Goal: Task Accomplishment & Management: Use online tool/utility

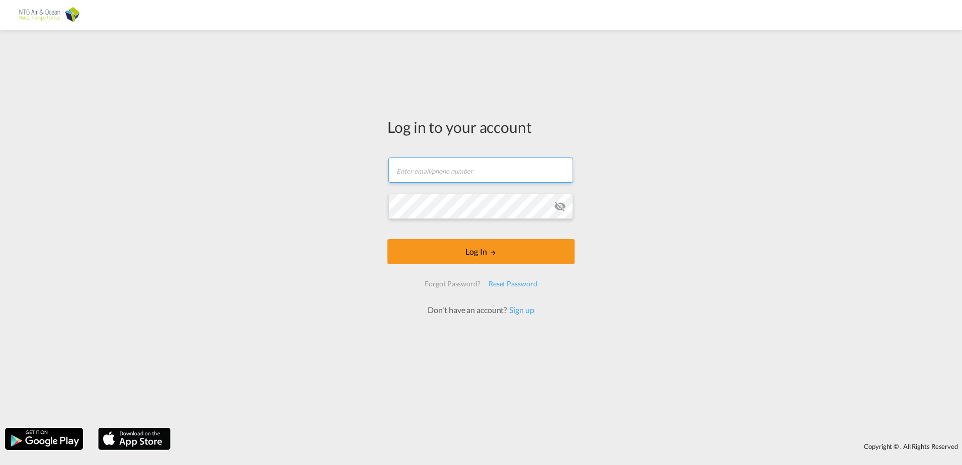
click at [455, 178] on input "text" at bounding box center [481, 170] width 185 height 25
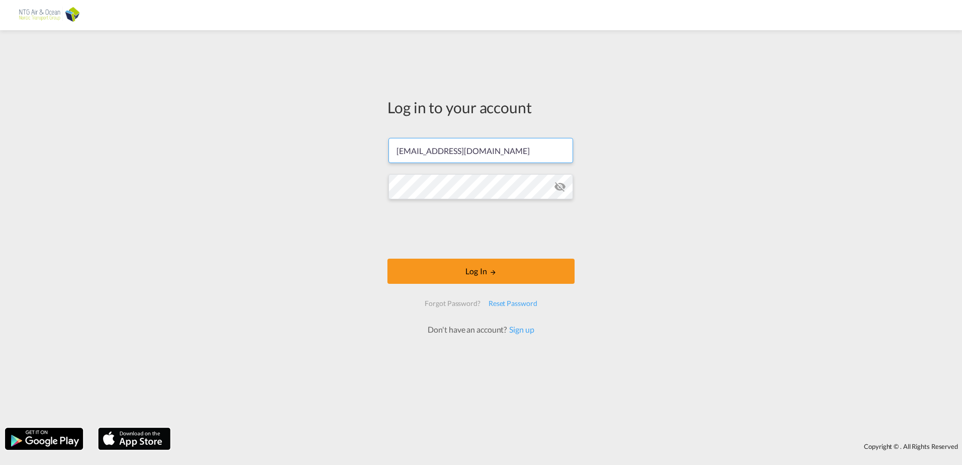
type input "[EMAIL_ADDRESS][DOMAIN_NAME]"
click at [651, 221] on div "Log in to your account [EMAIL_ADDRESS][DOMAIN_NAME] Log In Forgot Password? Res…" at bounding box center [481, 229] width 962 height 388
click at [497, 274] on button "Log In" at bounding box center [481, 271] width 187 height 25
